Goal: Task Accomplishment & Management: Complete application form

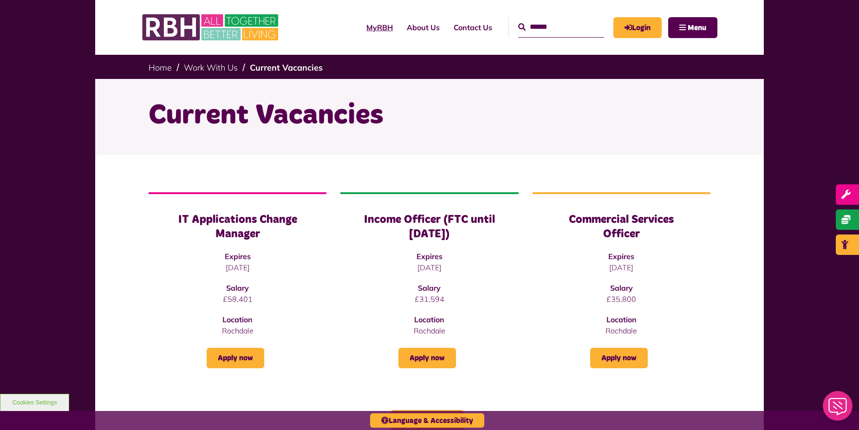
click at [360, 27] on link "MyRBH" at bounding box center [379, 27] width 40 height 25
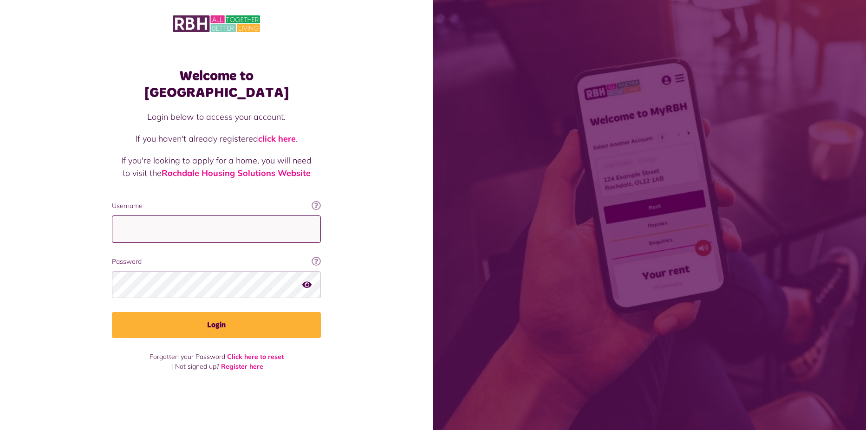
click at [174, 230] on input "Username" at bounding box center [216, 228] width 209 height 27
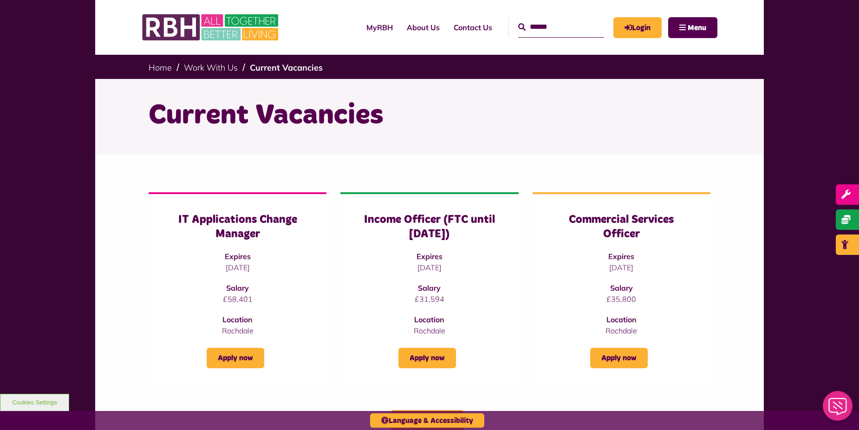
click at [353, 43] on div "MyRBH About Us Contact Us Search Menu" at bounding box center [515, 27] width 403 height 36
click at [359, 31] on link "MyRBH" at bounding box center [379, 27] width 40 height 25
click at [233, 360] on link "Apply now" at bounding box center [236, 358] width 58 height 20
